Goal: Information Seeking & Learning: Learn about a topic

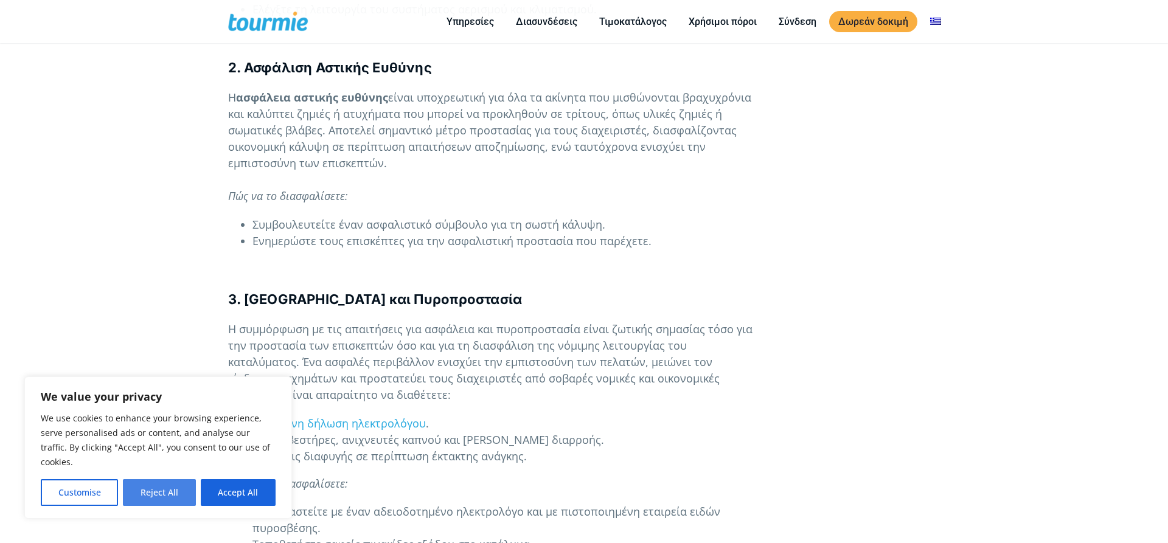
click at [173, 493] on button "Reject All" at bounding box center [159, 492] width 72 height 27
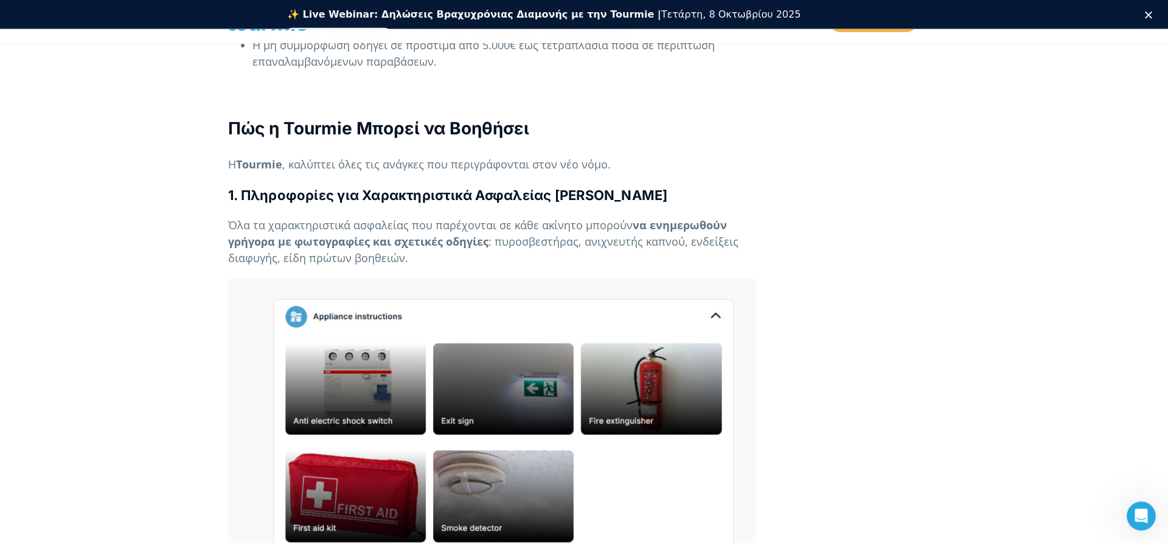
scroll to position [2358, 0]
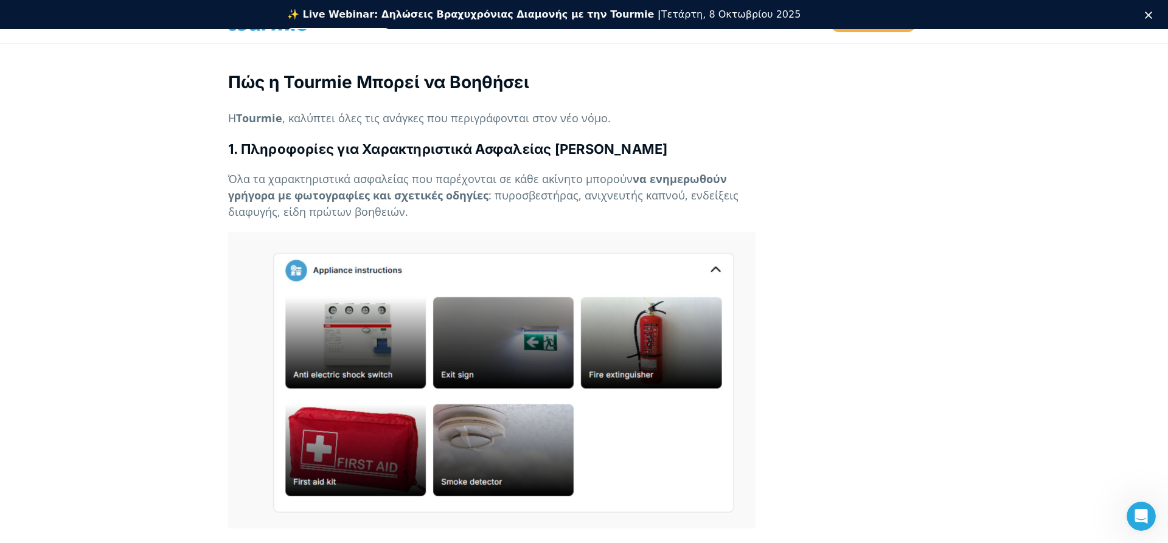
click at [503, 431] on p at bounding box center [491, 380] width 527 height 297
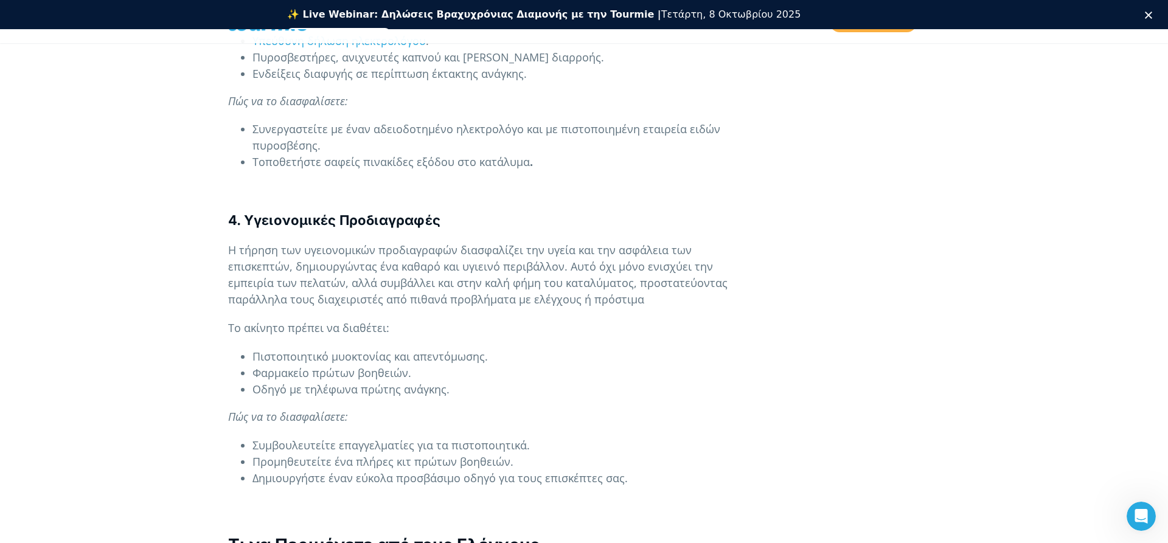
scroll to position [1737, 0]
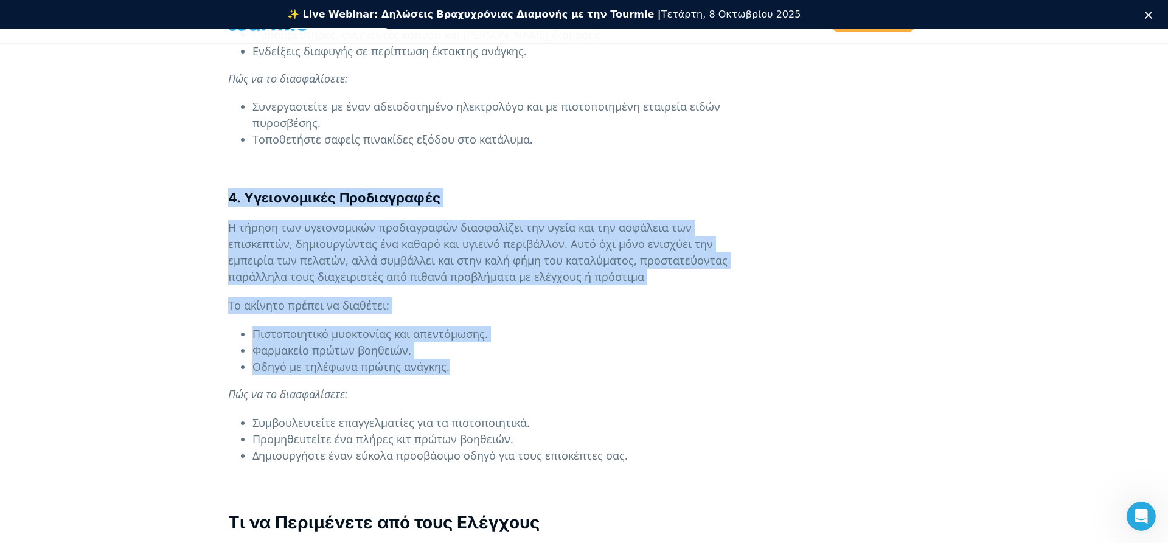
drag, startPoint x: 227, startPoint y: 167, endPoint x: 441, endPoint y: 285, distance: 244.5
copy div "4. Υγειονομικές Προδιαγραφές Η τήρηση των υγειονομικών προδιαγραφών διασφαλίζει…"
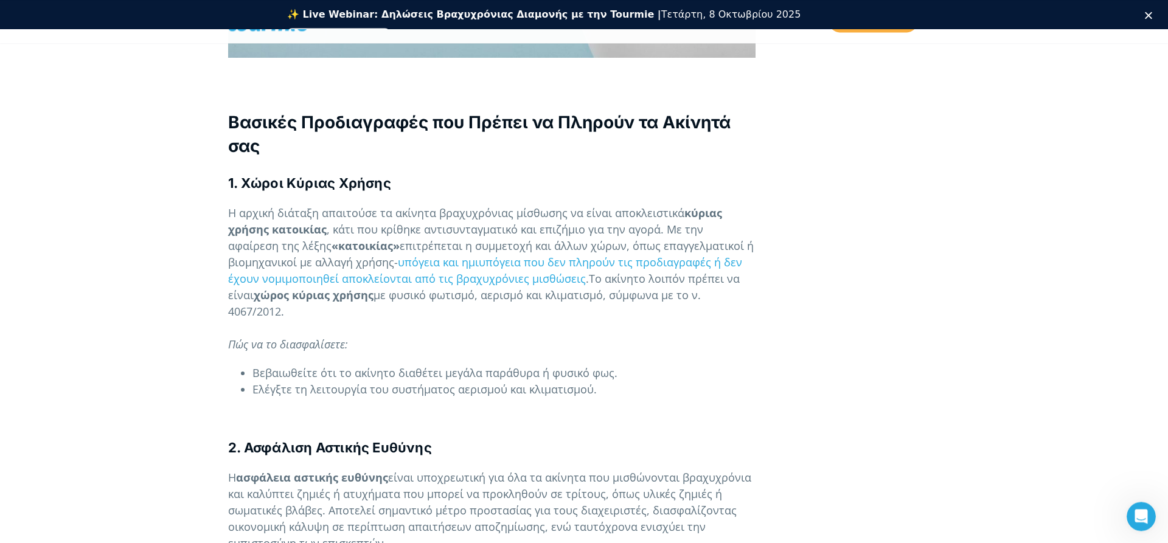
scroll to position [931, 0]
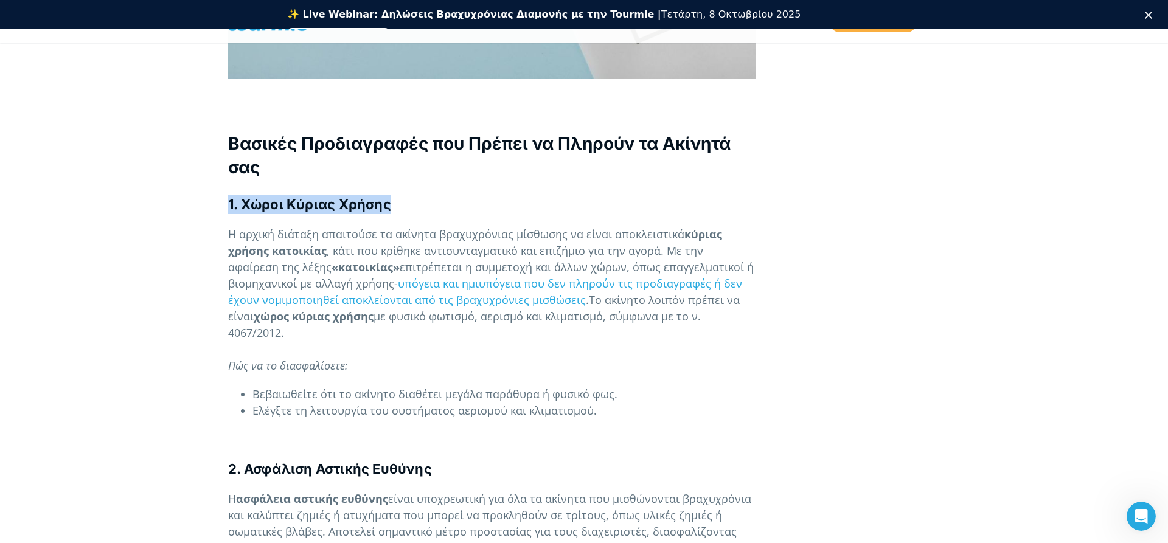
drag, startPoint x: 228, startPoint y: 171, endPoint x: 422, endPoint y: 173, distance: 194.1
click at [422, 195] on h4 "1. Χώροι Κύριας Χρήσης" at bounding box center [491, 204] width 527 height 19
copy b "1. Χώροι Κύριας Χρήσης"
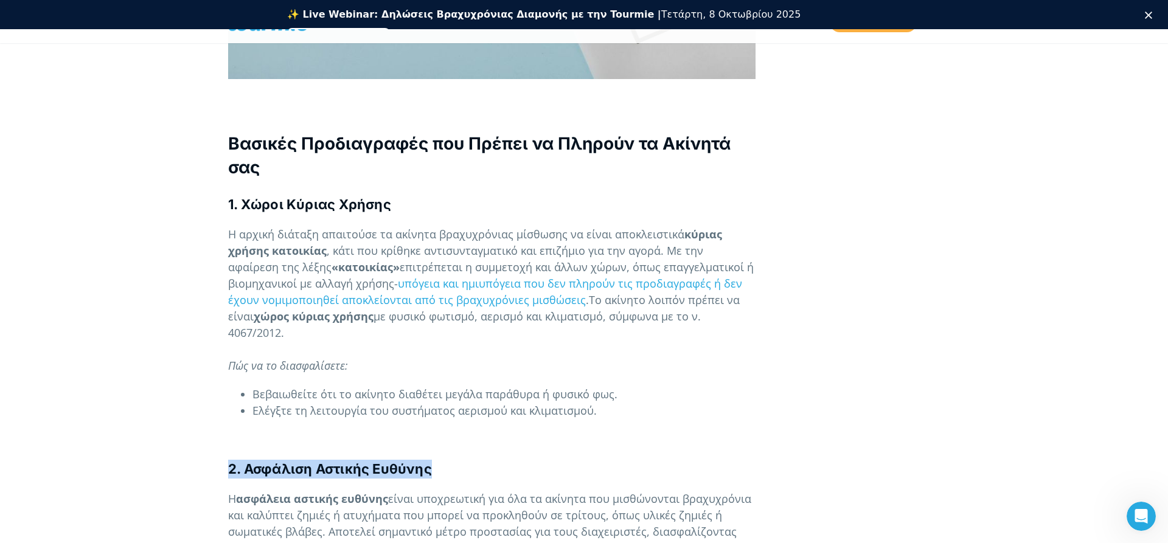
drag, startPoint x: 231, startPoint y: 436, endPoint x: 431, endPoint y: 425, distance: 199.8
copy b "2. Ασφάλιση Αστικής Ευθύνης"
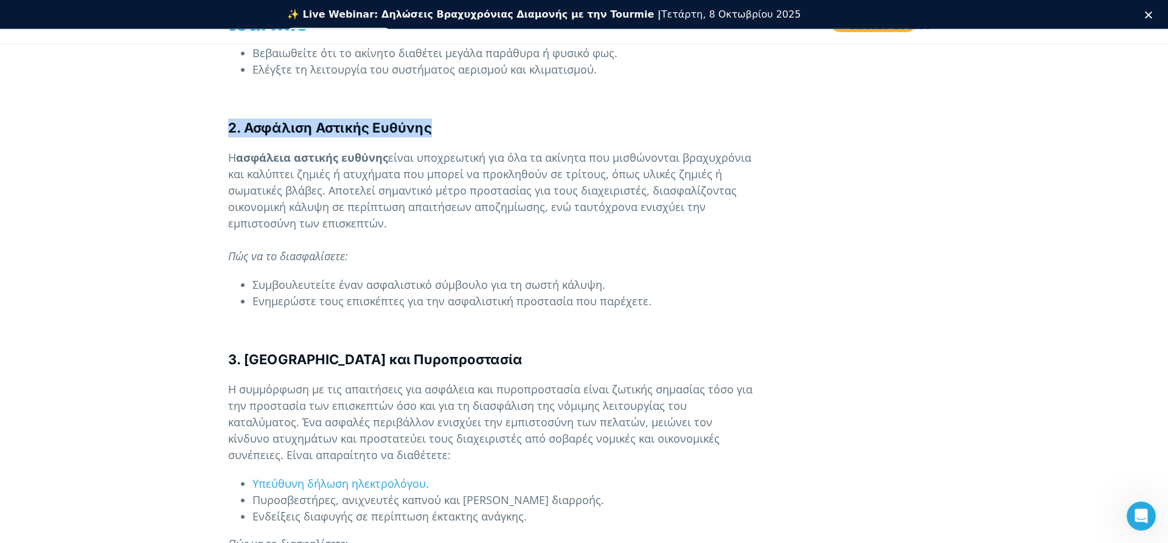
scroll to position [1365, 0]
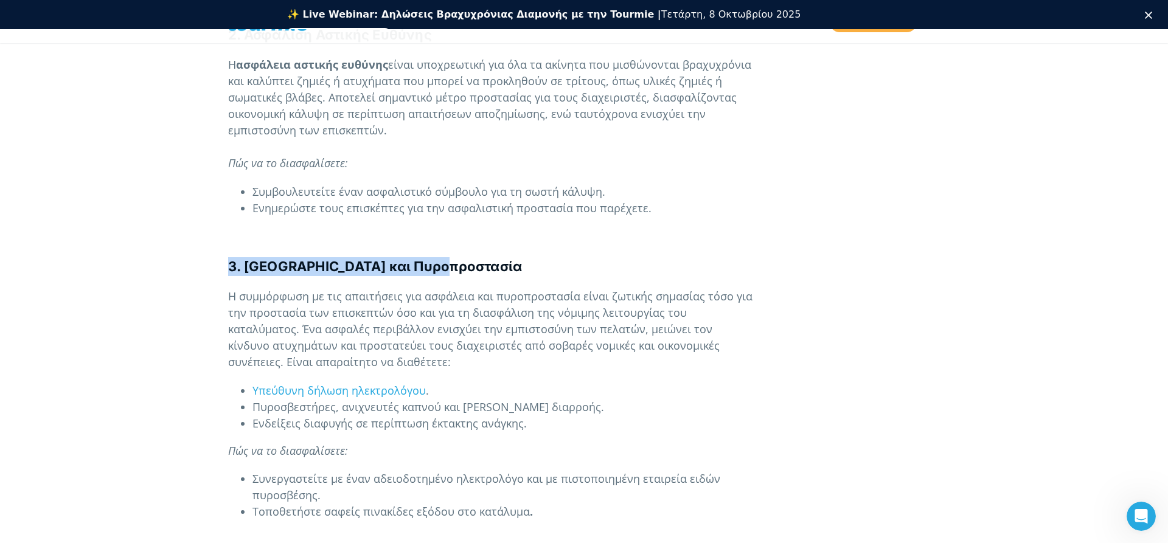
drag, startPoint x: 231, startPoint y: 235, endPoint x: 520, endPoint y: 236, distance: 289.5
click at [520, 257] on h4 "3. [GEOGRAPHIC_DATA] και Πυροπροστασία" at bounding box center [491, 266] width 527 height 19
copy b "3. [GEOGRAPHIC_DATA] και Πυροπροστασία"
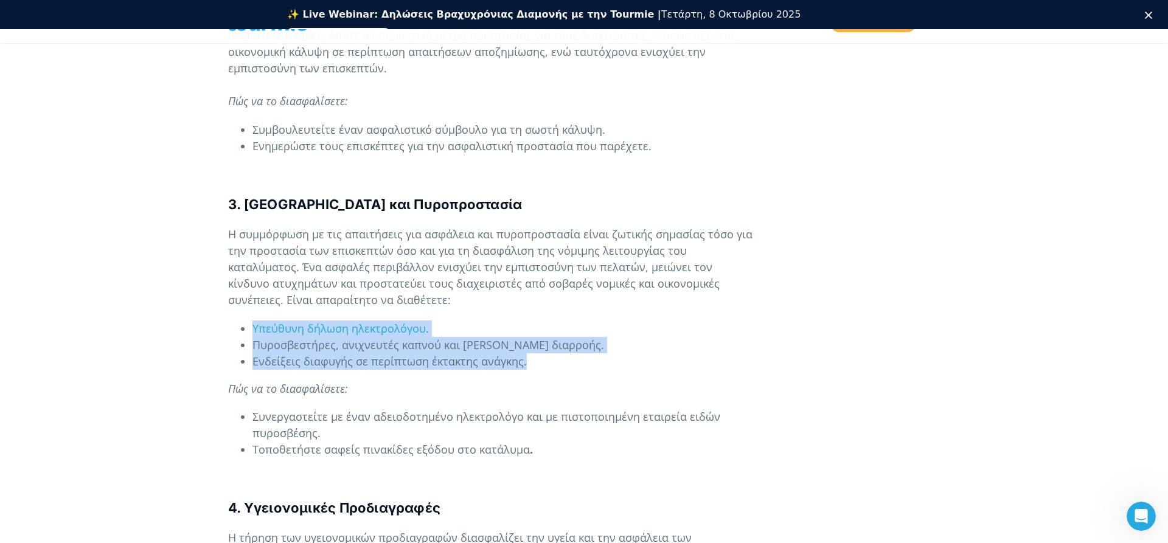
drag, startPoint x: 250, startPoint y: 291, endPoint x: 541, endPoint y: 337, distance: 294.3
copy ul "Υπεύθυνη δήλωση ηλεκτρολόγου . Πυροσβεστήρες, ανιχνευτές καπνού και ρελέ διαρρο…"
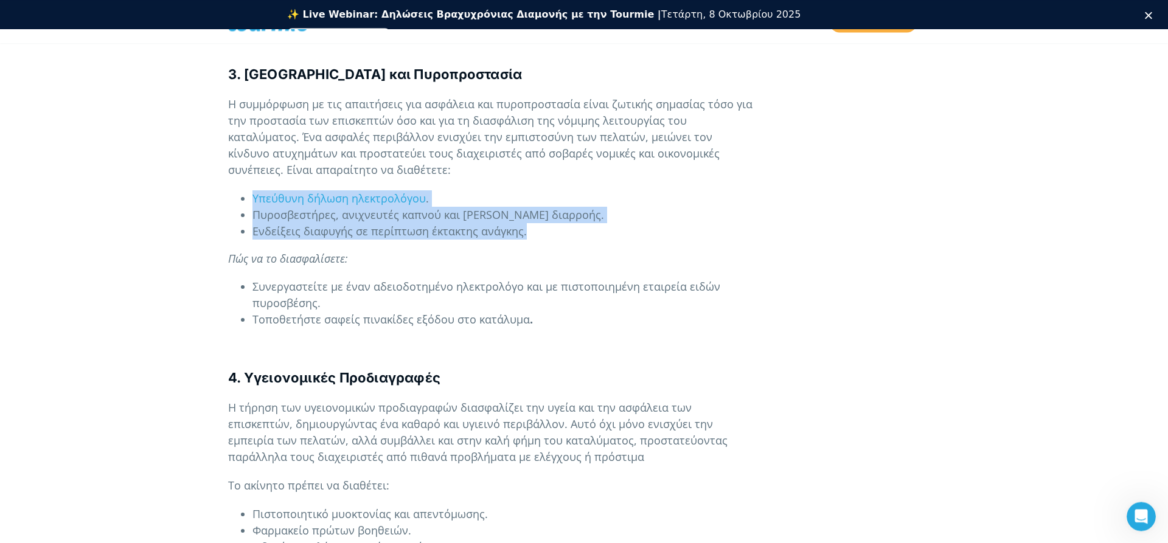
scroll to position [1675, 0]
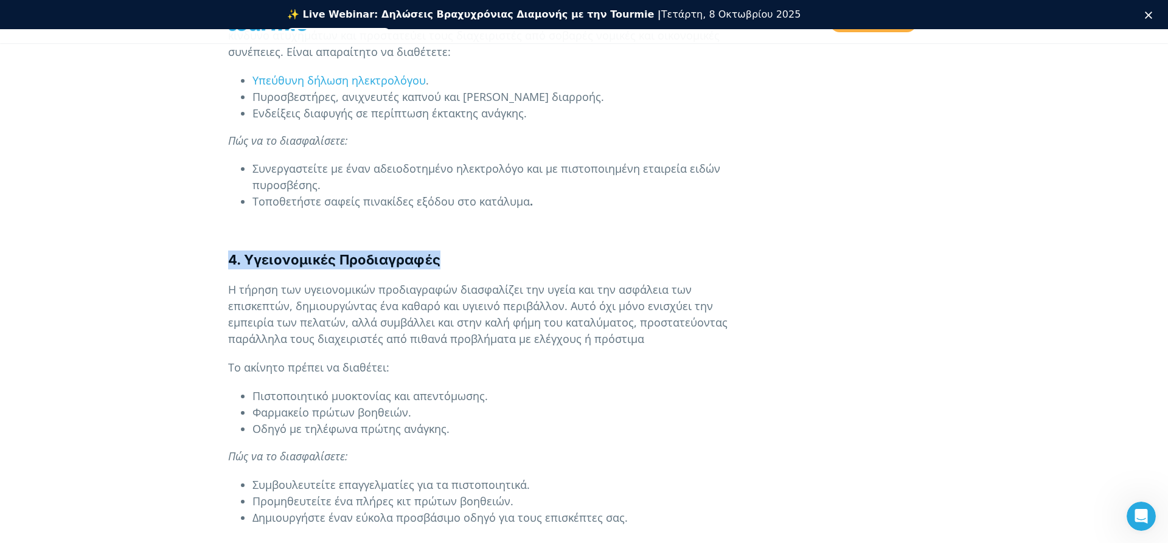
drag, startPoint x: 231, startPoint y: 232, endPoint x: 453, endPoint y: 227, distance: 222.1
click at [453, 251] on h4 "4. Υγειονομικές Προδιαγραφές" at bounding box center [491, 260] width 527 height 19
copy strong "4. Υγειονομικές Προδιαγραφές"
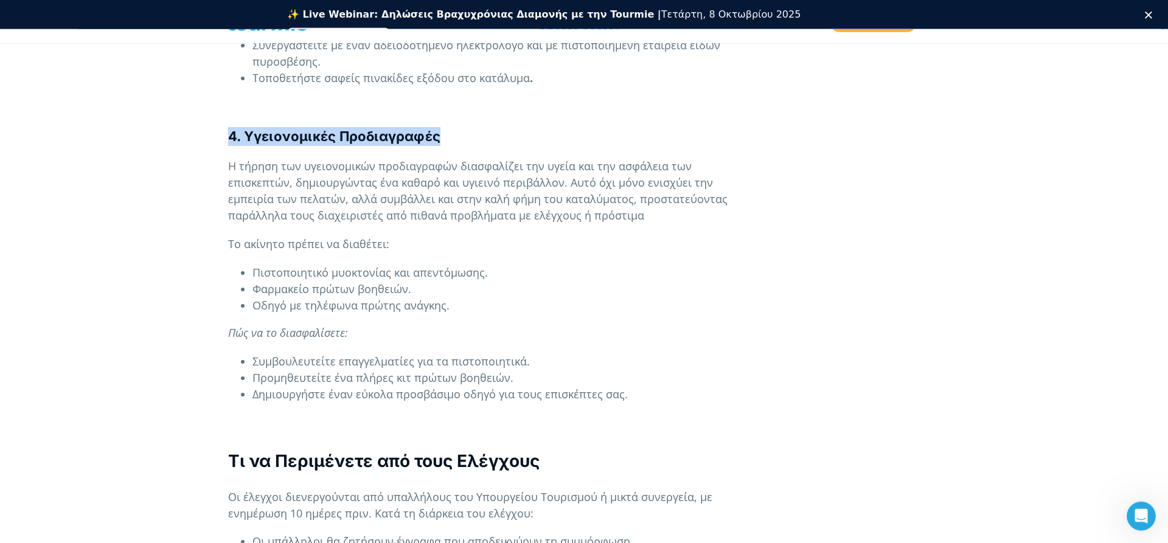
scroll to position [1799, 0]
drag, startPoint x: 242, startPoint y: 241, endPoint x: 337, endPoint y: 261, distance: 97.0
click at [321, 264] on ul "Πιστοποιητικό μυοκτονίας και απεντόμωσης. Φαρμακείο πρώτων βοηθειών. Οδηγό με τ…" at bounding box center [491, 288] width 527 height 49
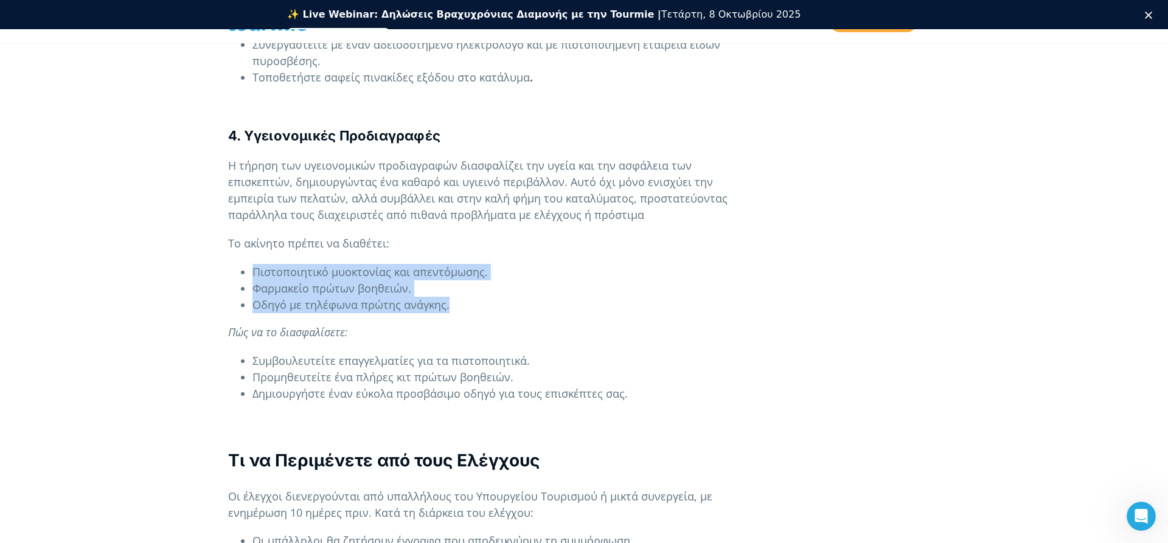
drag, startPoint x: 459, startPoint y: 277, endPoint x: 226, endPoint y: 246, distance: 235.1
copy ul "Πιστοποιητικό μυοκτονίας και απεντόμωσης. Φαρμακείο πρώτων βοηθειών. Οδηγό με τ…"
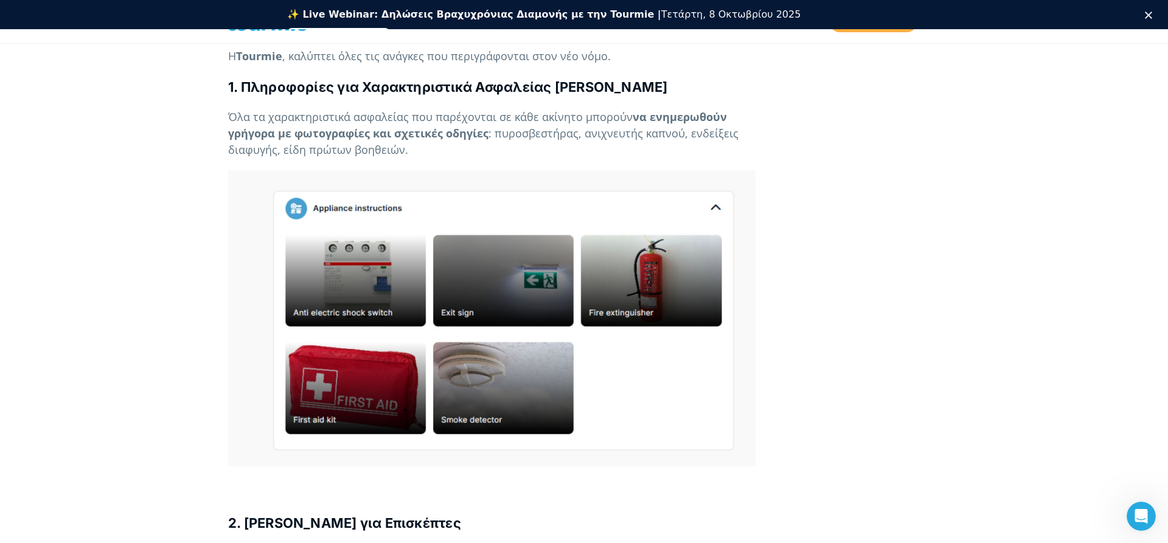
scroll to position [2668, 0]
